Goal: Task Accomplishment & Management: Manage account settings

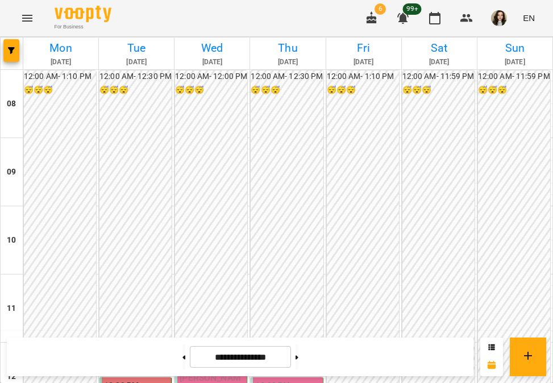
scroll to position [573, 0]
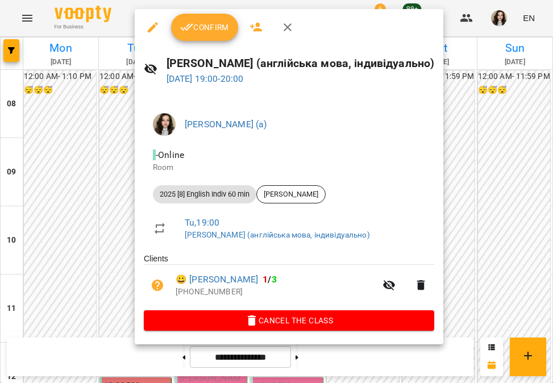
click at [209, 29] on span "Confirm" at bounding box center [204, 27] width 49 height 14
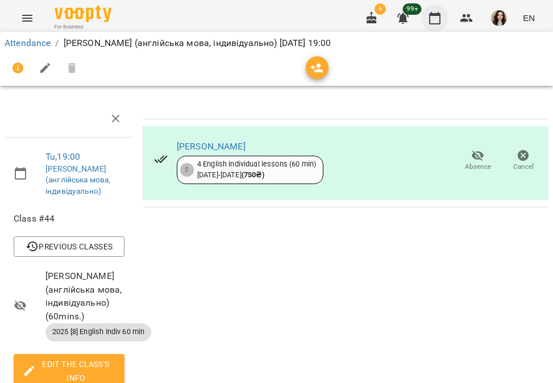
click at [437, 20] on icon "button" at bounding box center [435, 18] width 14 height 14
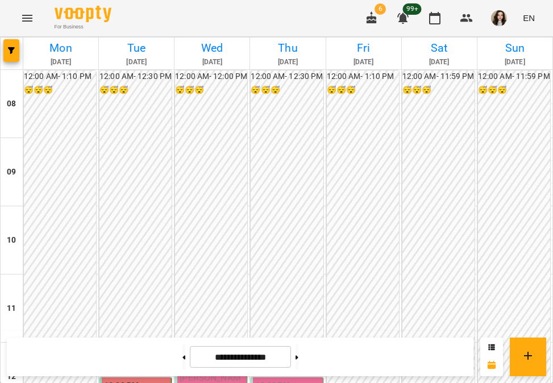
scroll to position [302, 0]
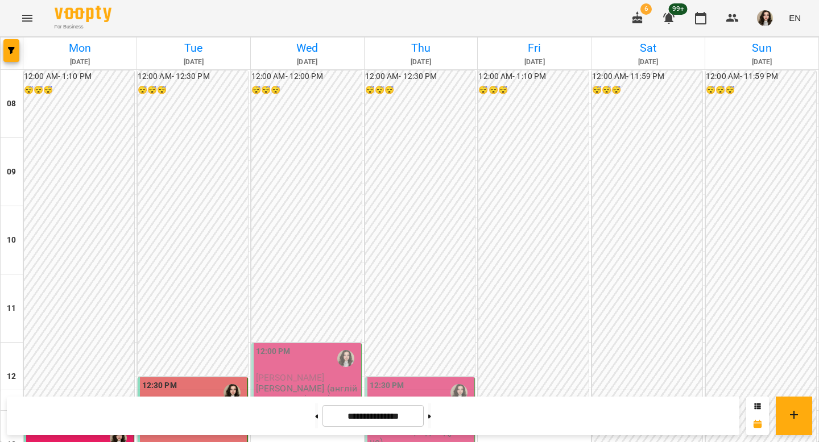
scroll to position [238, 0]
click at [19, 53] on span "button" at bounding box center [11, 50] width 16 height 7
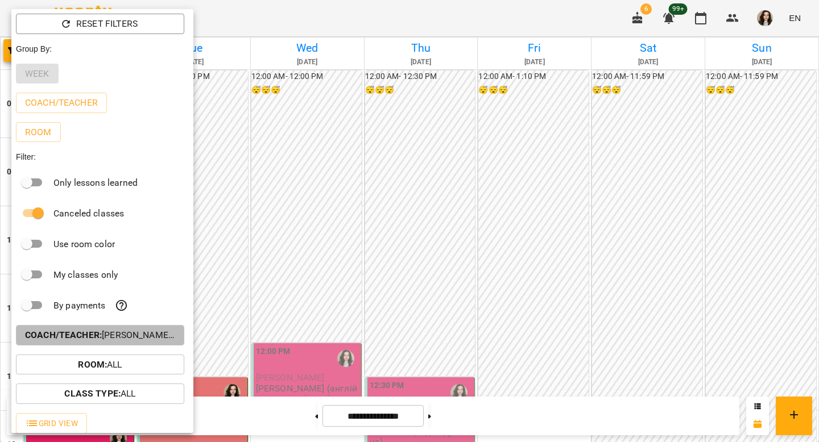
click at [155, 338] on p "Coach/Teacher : Вікторія Корнейко (а)" at bounding box center [100, 336] width 150 height 14
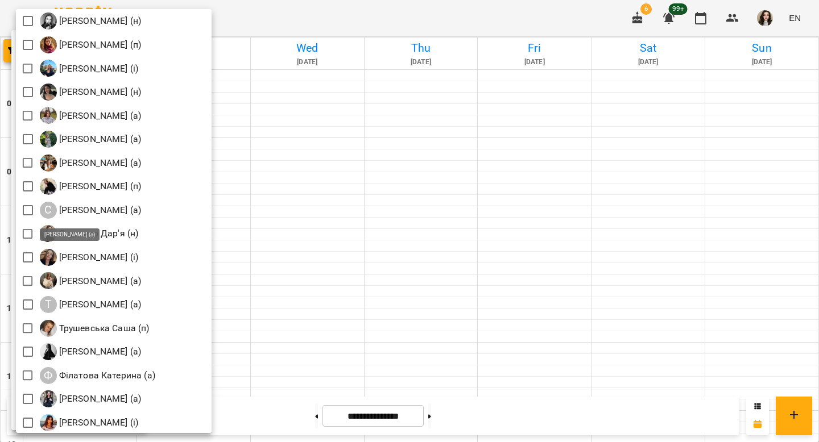
scroll to position [1559, 0]
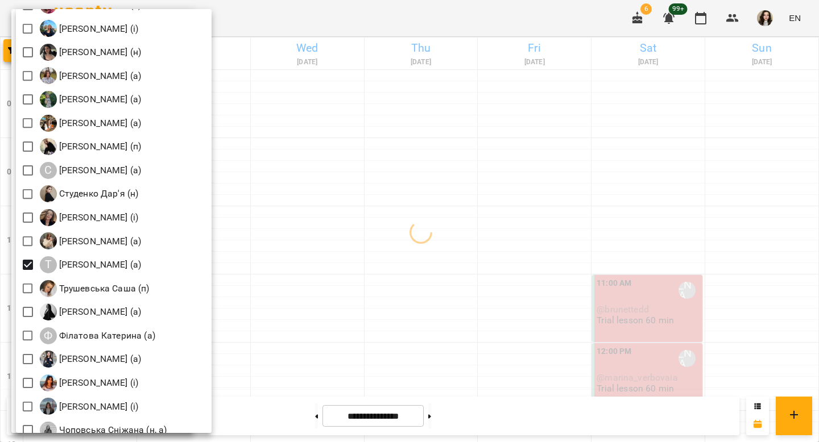
click at [324, 19] on div at bounding box center [409, 221] width 819 height 442
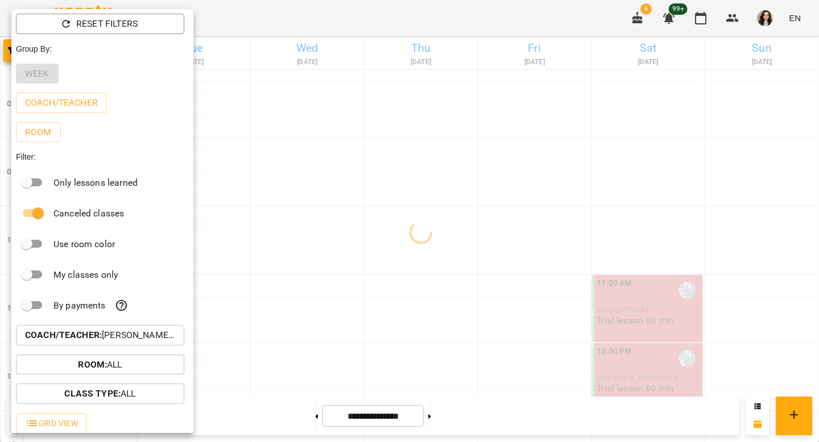
click at [324, 19] on div "All Івашура Анна Вікторівна (і) Ілля Закіров (і) Бабійчук Володимир Дмитрович (…" at bounding box center [409, 221] width 819 height 442
click at [324, 19] on div at bounding box center [409, 221] width 819 height 442
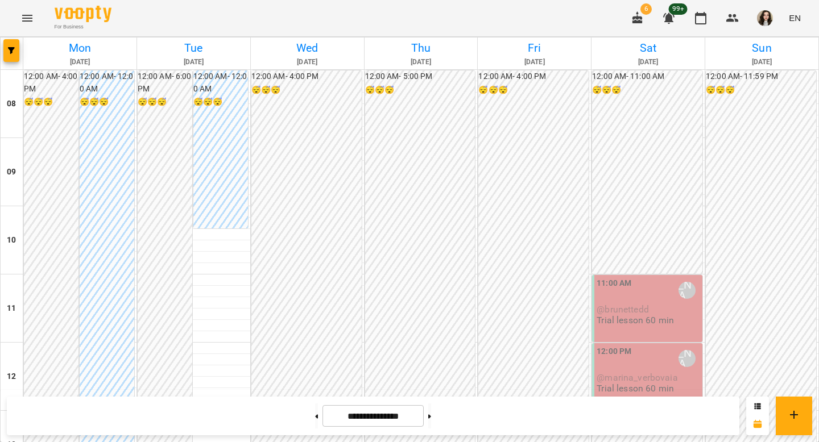
scroll to position [101, 0]
click at [619, 277] on div "11:00 AM" at bounding box center [613, 290] width 35 height 26
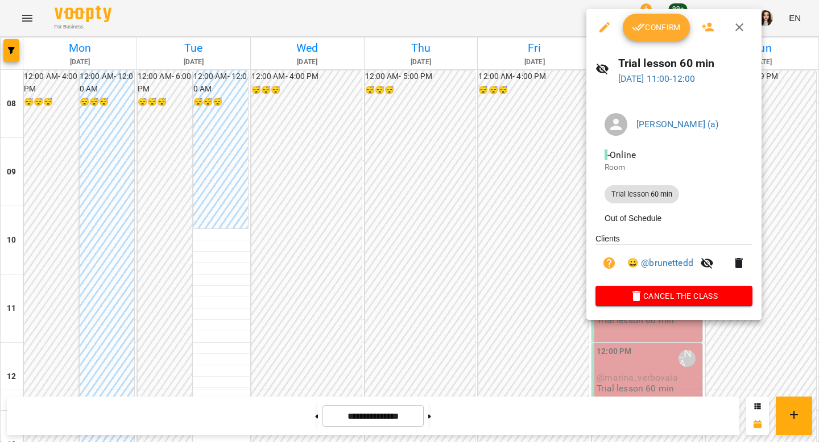
click at [504, 285] on div at bounding box center [409, 221] width 819 height 442
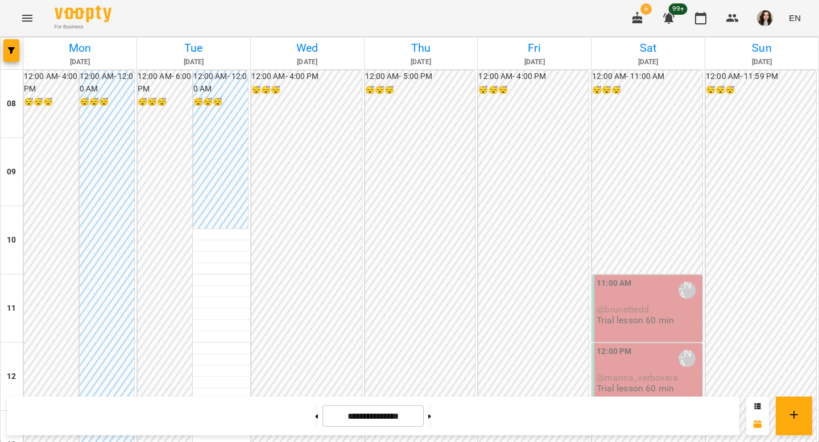
click at [648, 343] on div "12:00 PM Триліх Маріана (а) @marina_verbovaia Trial lesson 60 min" at bounding box center [647, 376] width 110 height 67
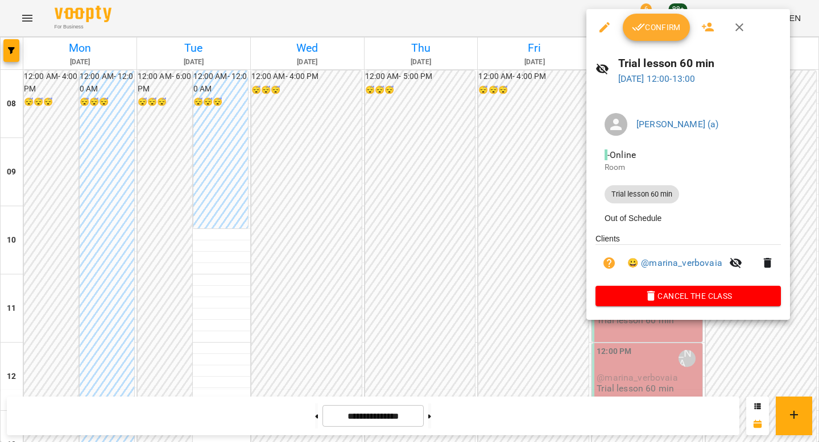
click at [480, 280] on div at bounding box center [409, 221] width 819 height 442
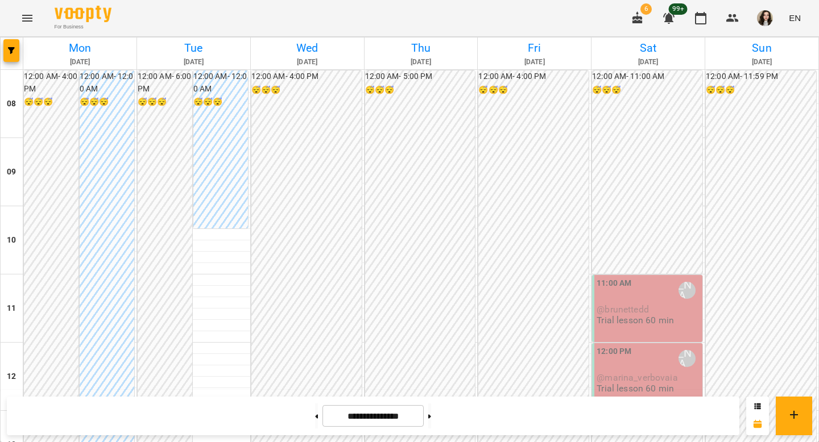
scroll to position [546, 0]
click at [431, 413] on button at bounding box center [429, 416] width 3 height 25
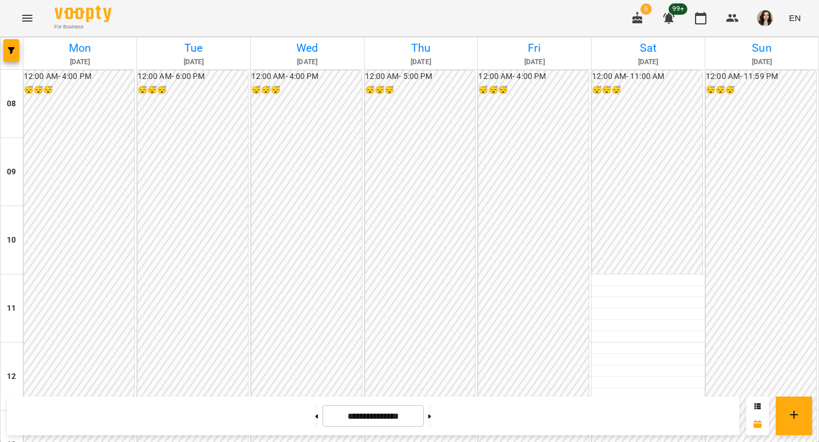
scroll to position [500, 0]
click at [315, 416] on button at bounding box center [316, 416] width 3 height 25
type input "**********"
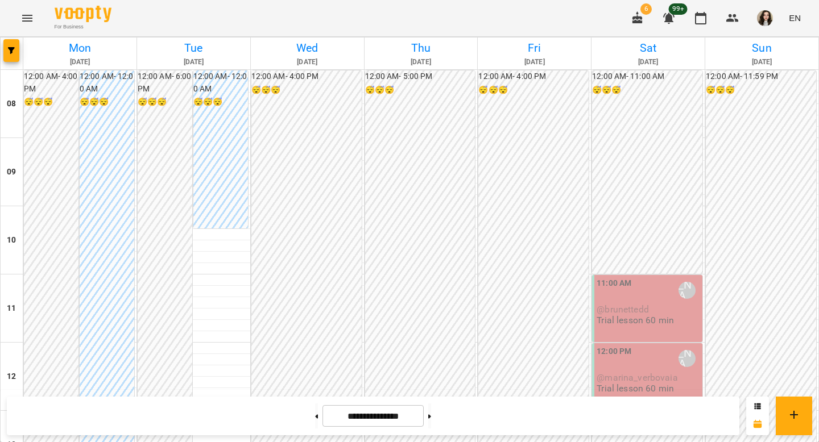
scroll to position [505, 0]
